Goal: Task Accomplishment & Management: Use online tool/utility

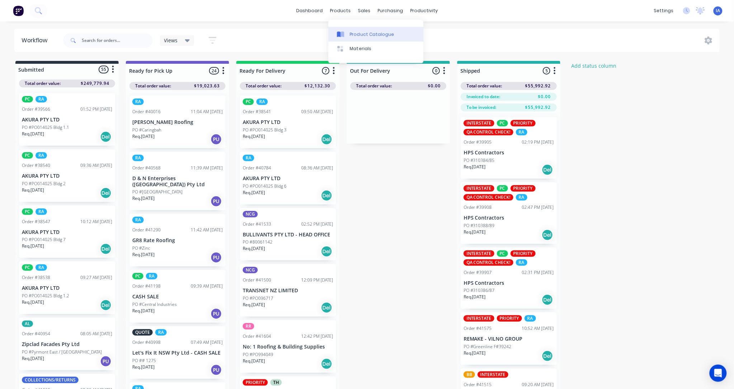
click at [352, 33] on div "Product Catalogue" at bounding box center [372, 34] width 44 height 6
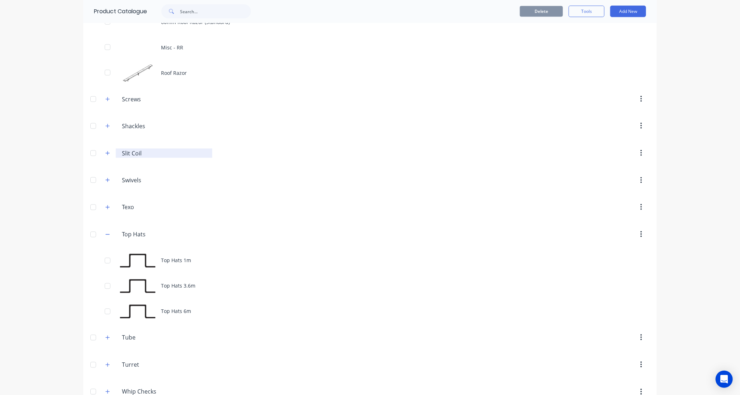
scroll to position [637, 0]
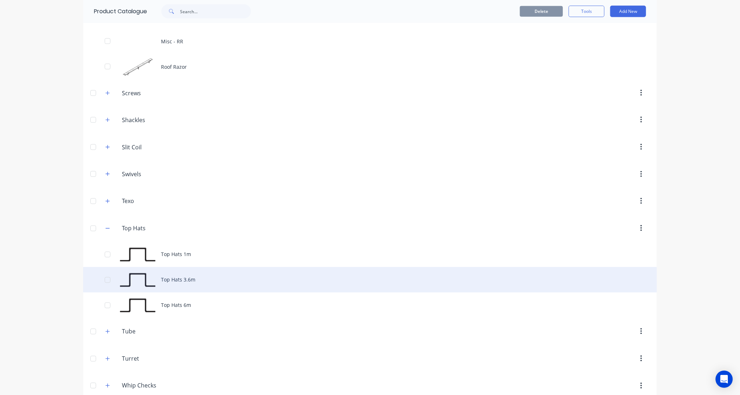
click at [233, 285] on div "Top Hats 3.6m" at bounding box center [369, 279] width 573 height 25
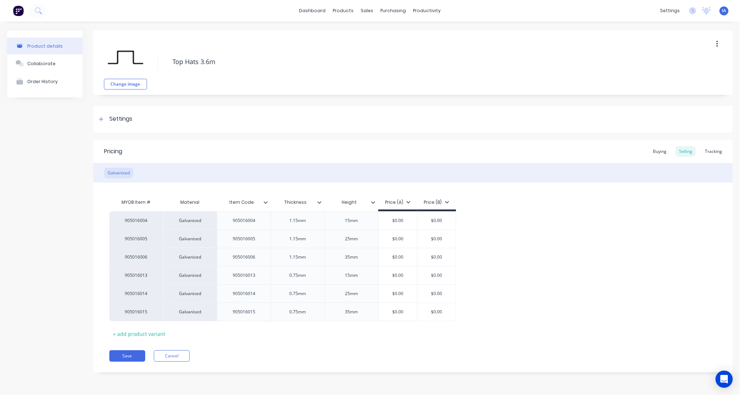
type textarea "x"
click at [711, 149] on div "Tracking" at bounding box center [713, 151] width 24 height 11
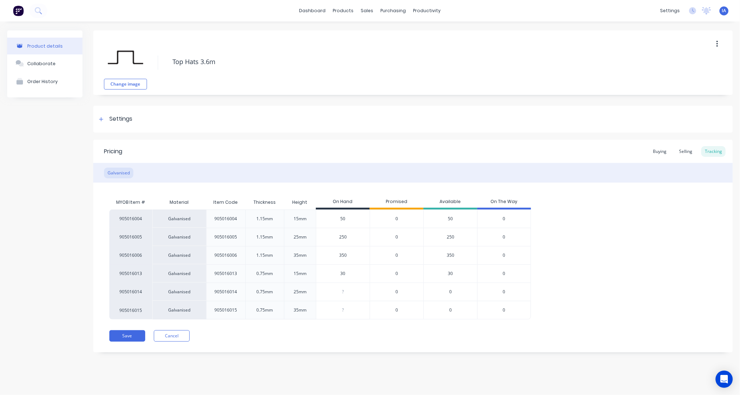
click at [334, 218] on input "50" at bounding box center [342, 219] width 53 height 6
type input "150"
type textarea "x"
type input "150"
click at [611, 279] on div "905016004 Galvanised 905016004 1.15mm 15mm 150 150 0 150 0 905016005 Galvanised…" at bounding box center [412, 265] width 607 height 110
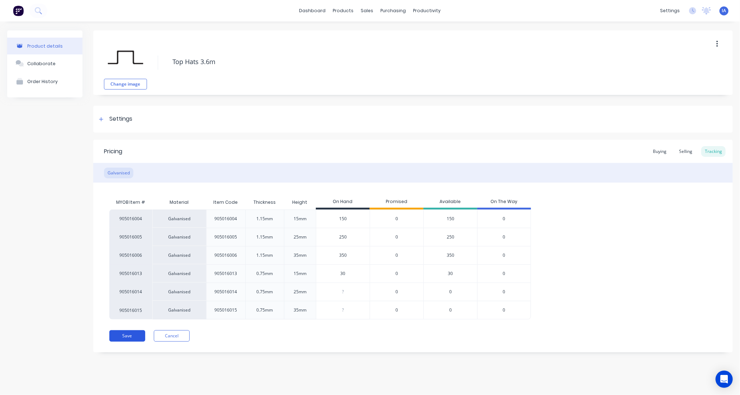
click at [132, 335] on button "Save" at bounding box center [127, 335] width 36 height 11
type textarea "x"
